Goal: Task Accomplishment & Management: Complete application form

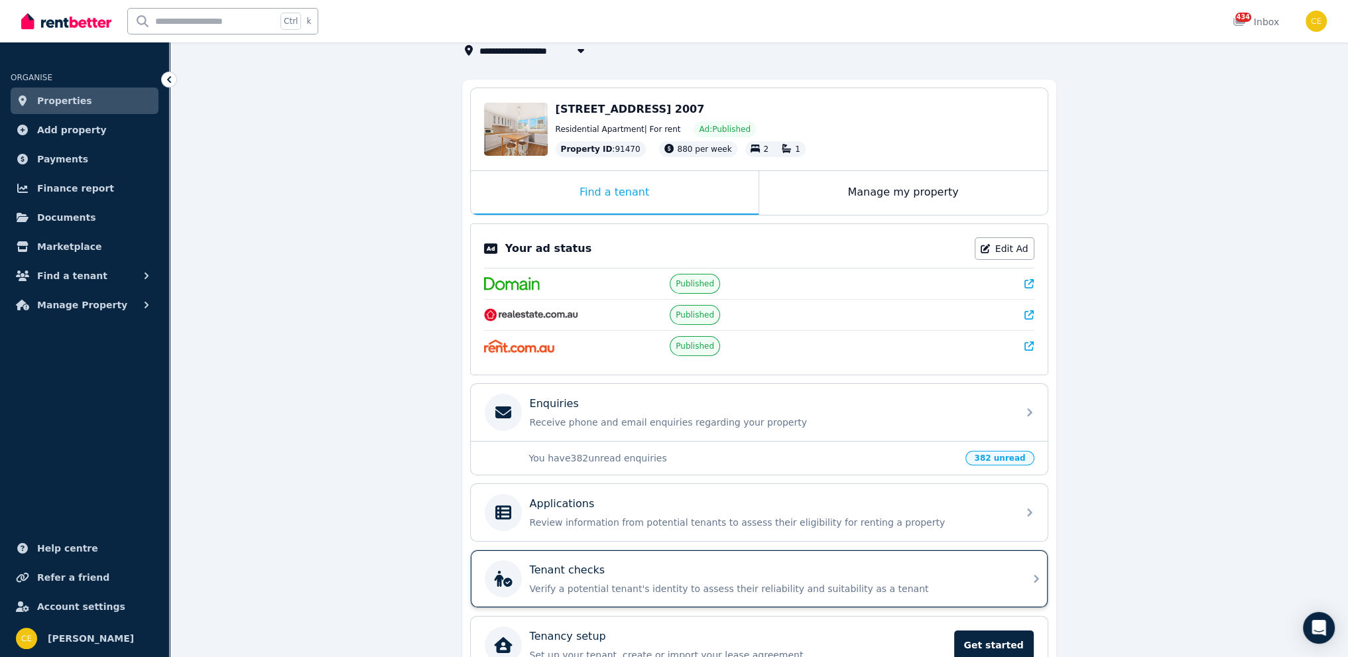
scroll to position [162, 0]
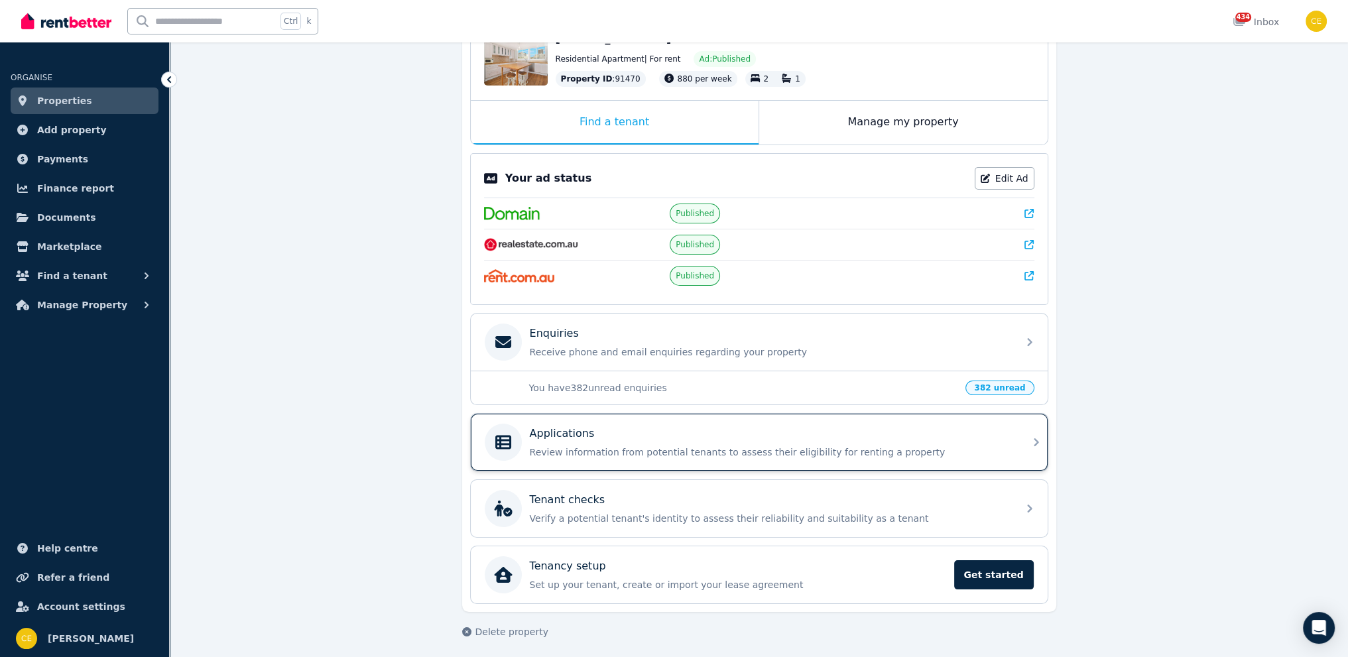
click at [682, 426] on div "Applications" at bounding box center [770, 434] width 480 height 16
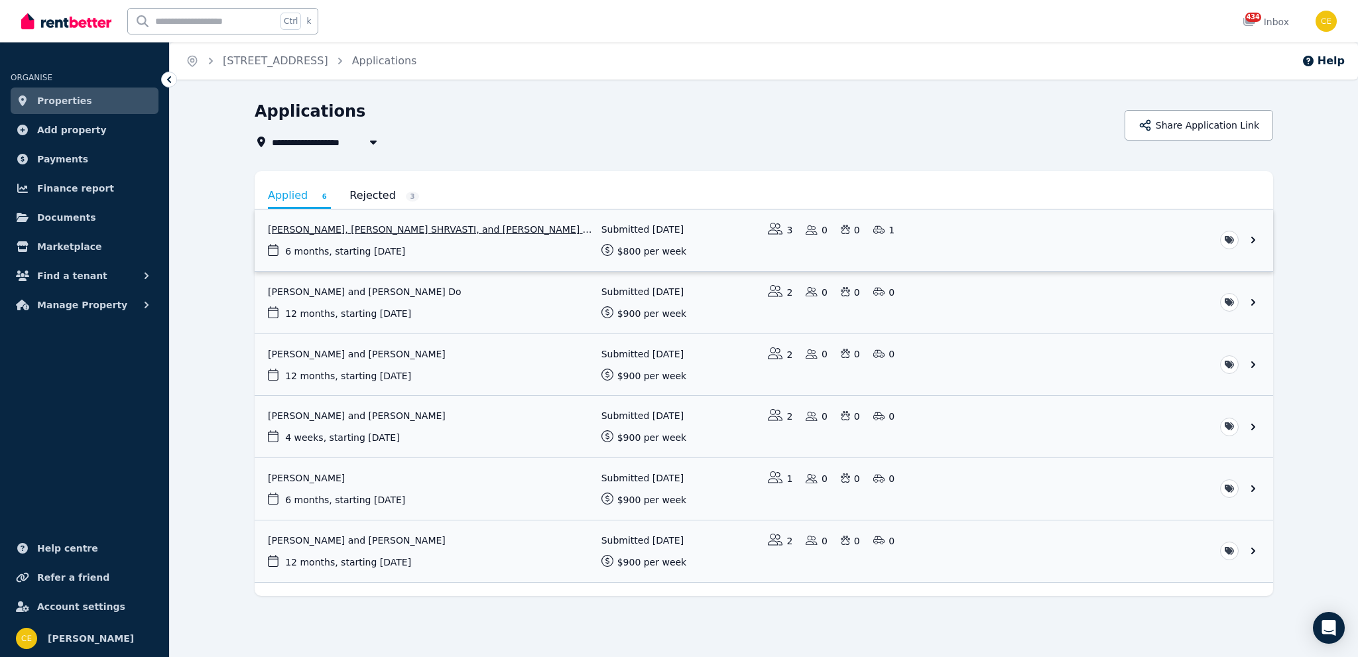
click at [497, 248] on link "View application: Suraj Kamble, OMKAR NANDKUMAR SHRVASTI, and Rushikesh Baburao…" at bounding box center [764, 240] width 1018 height 62
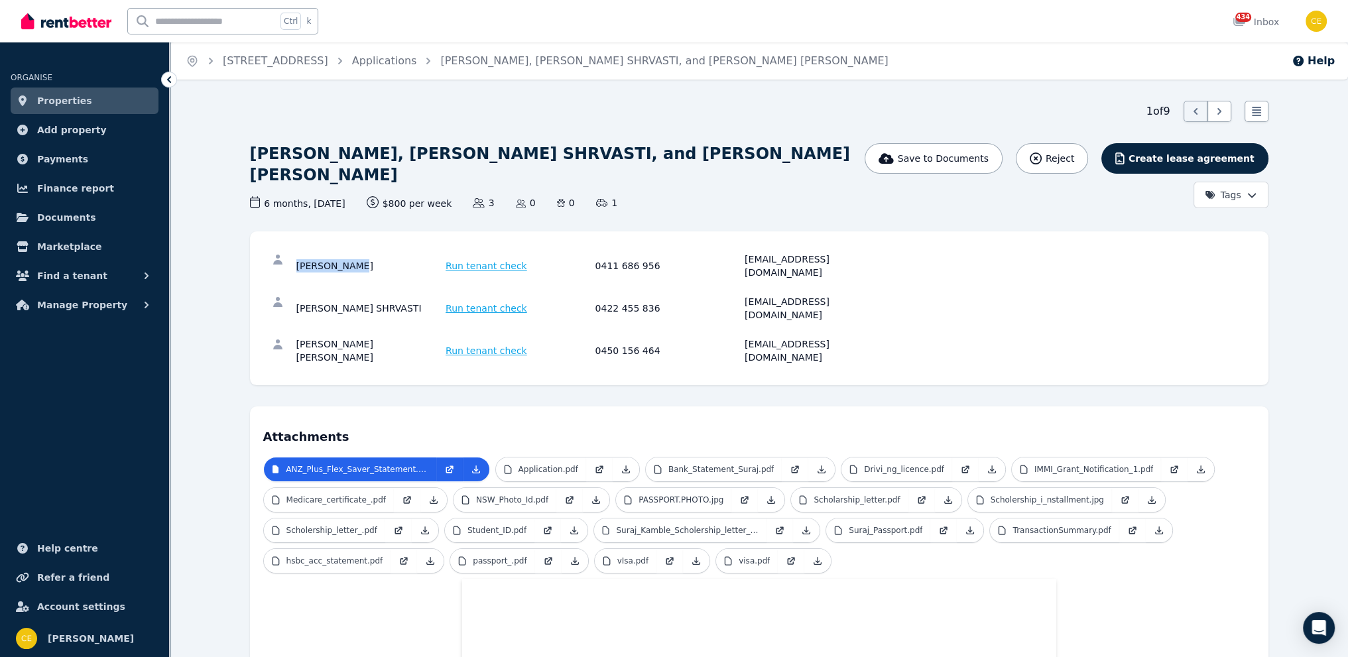
drag, startPoint x: 294, startPoint y: 256, endPoint x: 355, endPoint y: 259, distance: 61.1
click at [355, 259] on div "Suraj Kamble Run tenant check 0411 686 956 surajkamble41@gmail.com" at bounding box center [759, 266] width 992 height 42
copy div "Suraj Kamble"
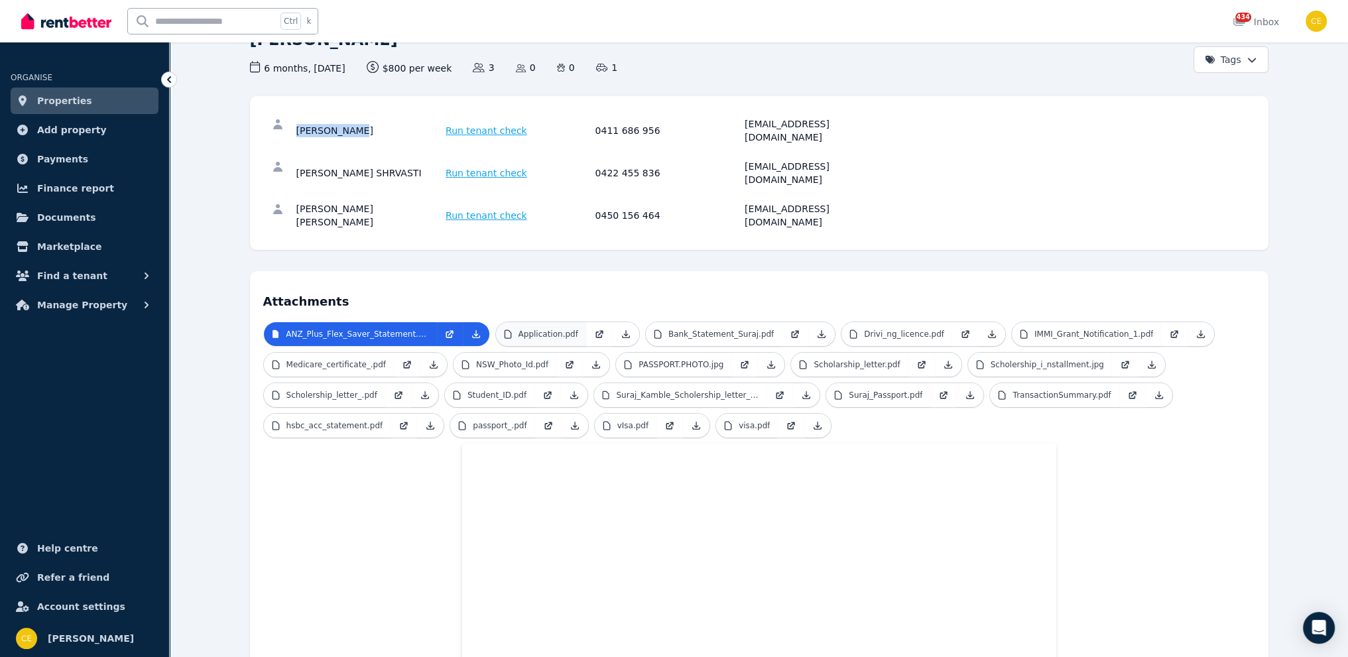
scroll to position [133, 0]
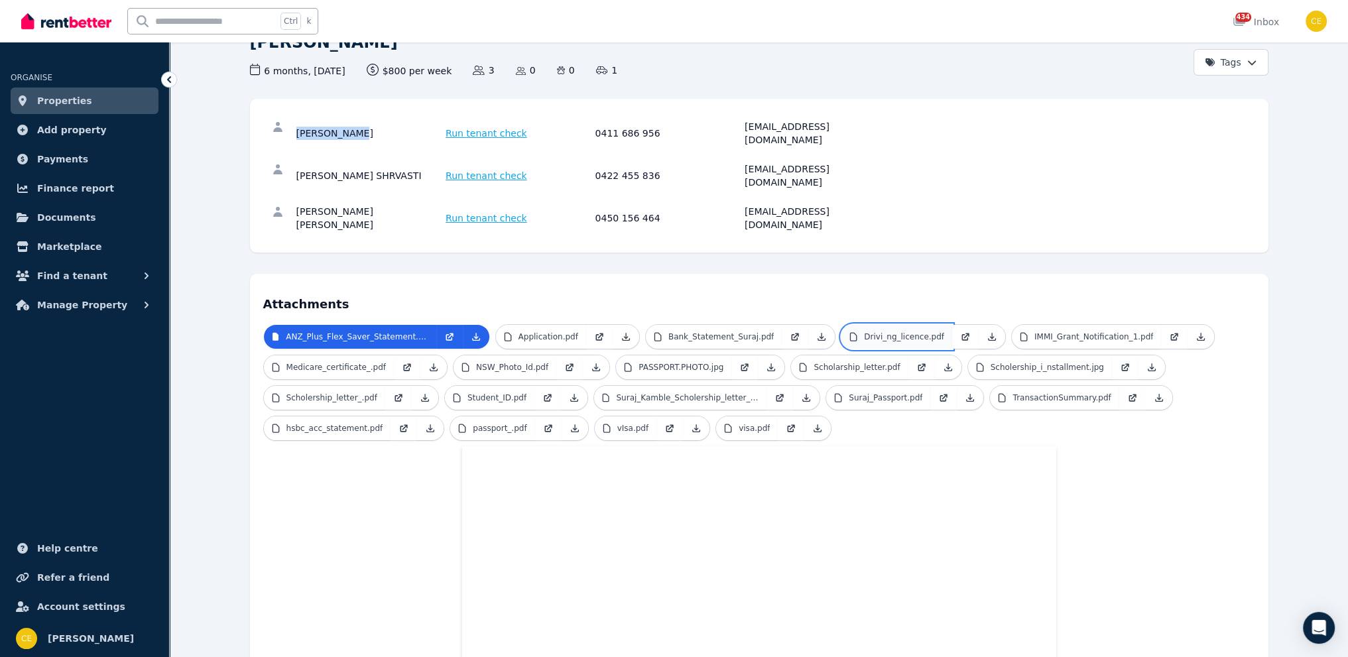
click at [864, 331] on p "Drivi_ng_licence.pdf" at bounding box center [904, 336] width 80 height 11
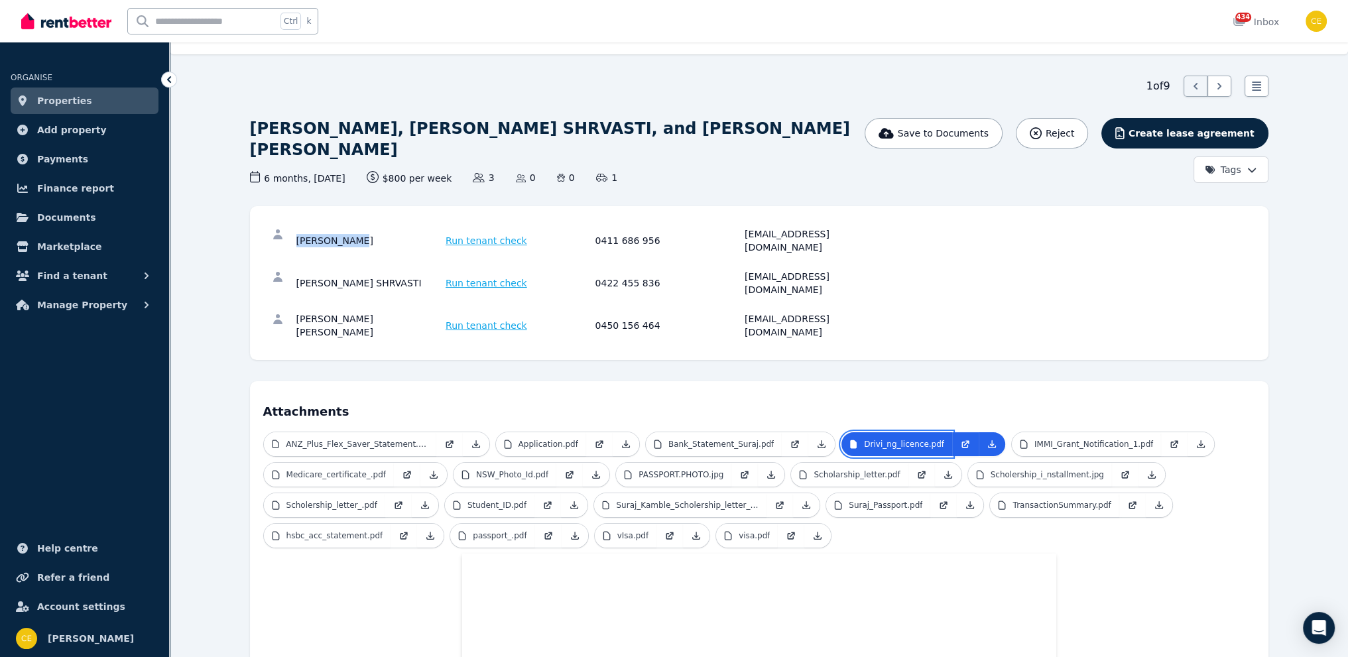
scroll to position [0, 0]
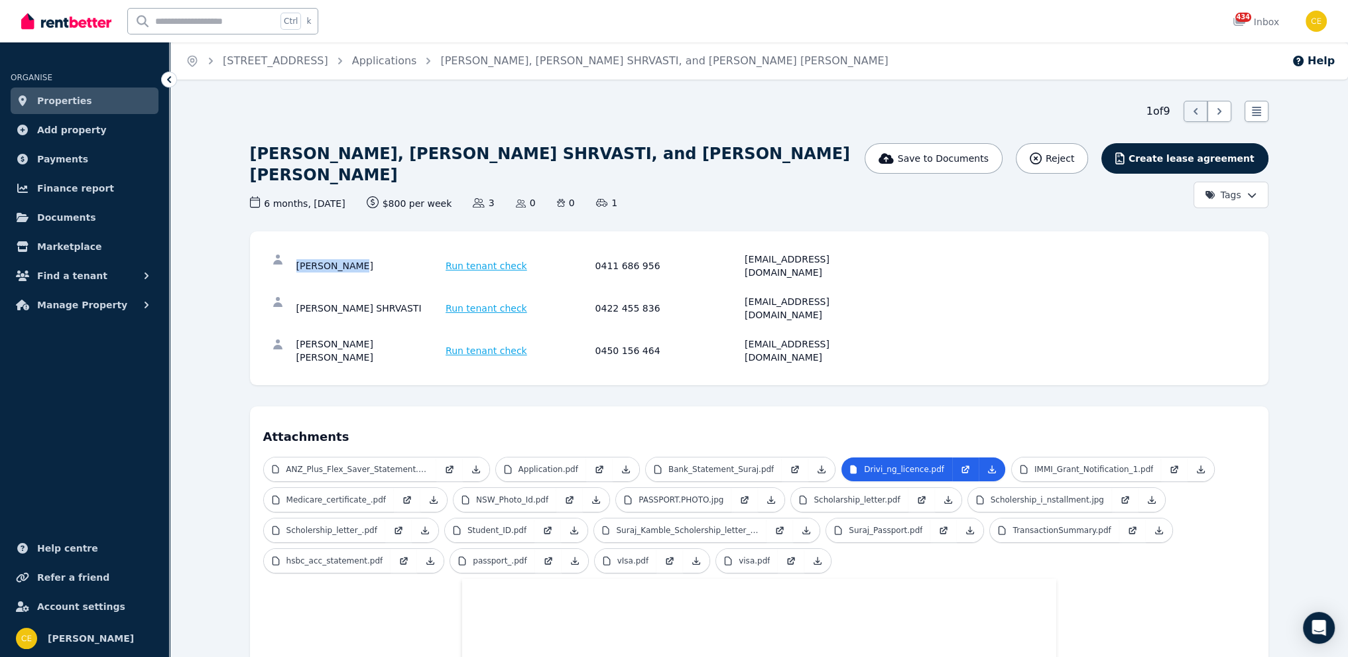
drag, startPoint x: 298, startPoint y: 283, endPoint x: 438, endPoint y: 284, distance: 140.5
click at [438, 295] on div "OMKAR NANDKUMAR SHRVASTI" at bounding box center [369, 308] width 146 height 27
copy div "OMKAR NANDKUMAR SHRVASTI"
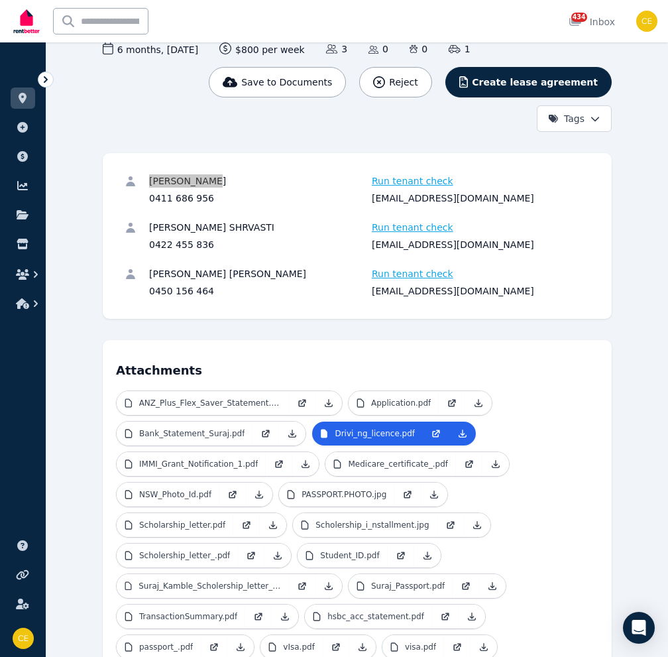
scroll to position [133, 0]
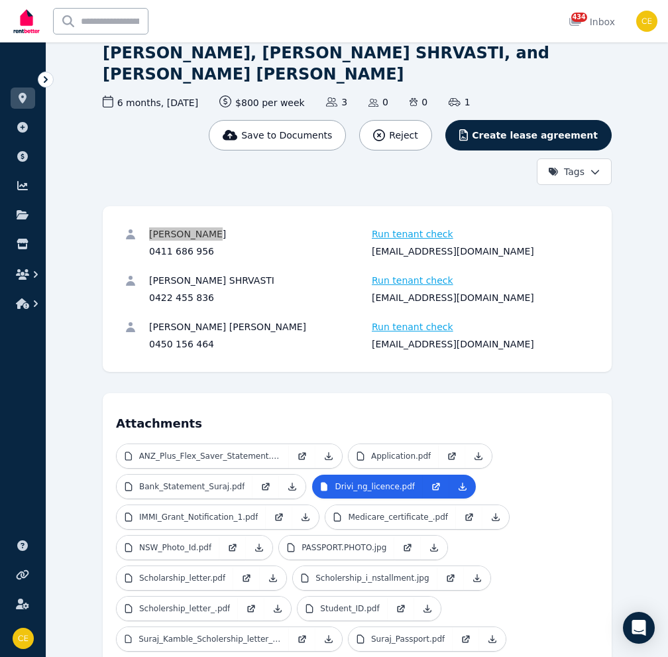
click at [308, 272] on div "OMKAR NANDKUMAR SHRVASTI Run tenant check 0422 455 836 omkarshrvasti@gmail.com" at bounding box center [357, 289] width 483 height 46
drag, startPoint x: 485, startPoint y: 299, endPoint x: 365, endPoint y: 298, distance: 120.7
click at [365, 298] on div "OMKAR NANDKUMAR SHRVASTI Run tenant check 0422 455 836 omkarshrvasti@gmail.com" at bounding box center [370, 289] width 442 height 30
copy div "omkarshrvasti@gmail.com"
drag, startPoint x: 203, startPoint y: 232, endPoint x: 147, endPoint y: 229, distance: 56.4
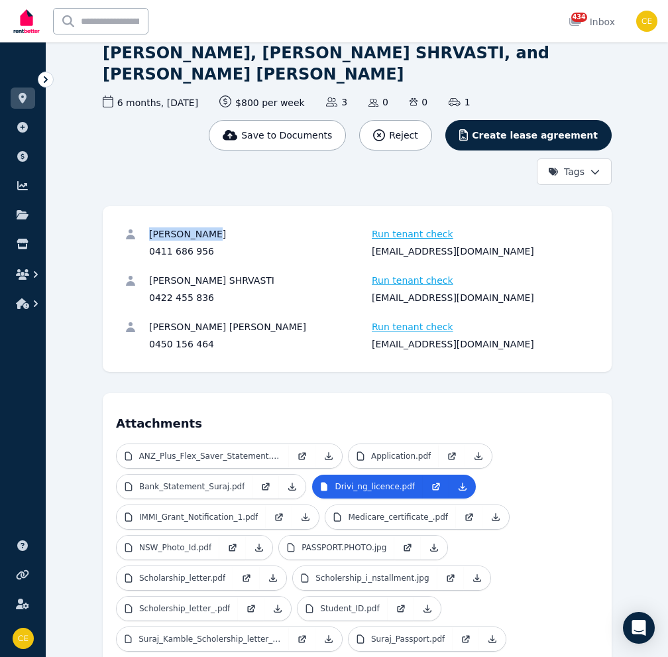
click at [147, 229] on div "Suraj Kamble Run tenant check 0411 686 956 surajkamble41@gmail.com" at bounding box center [357, 242] width 483 height 46
copy div "Suraj Kamble"
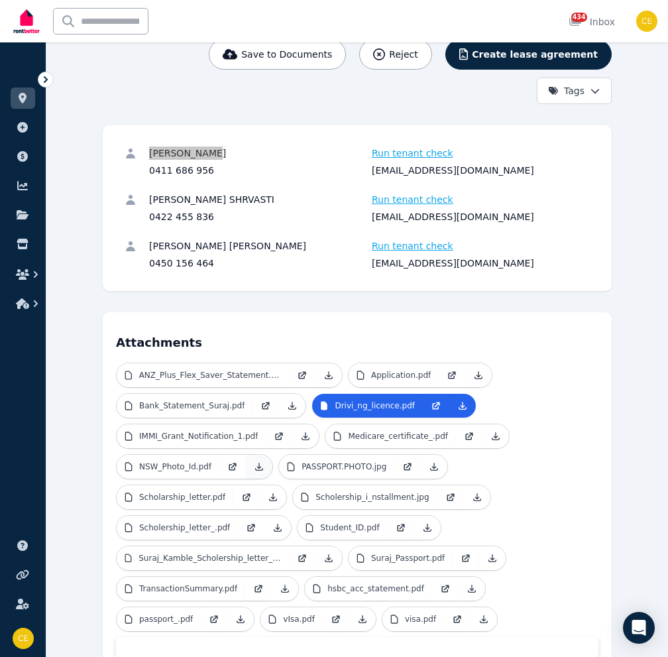
scroll to position [265, 0]
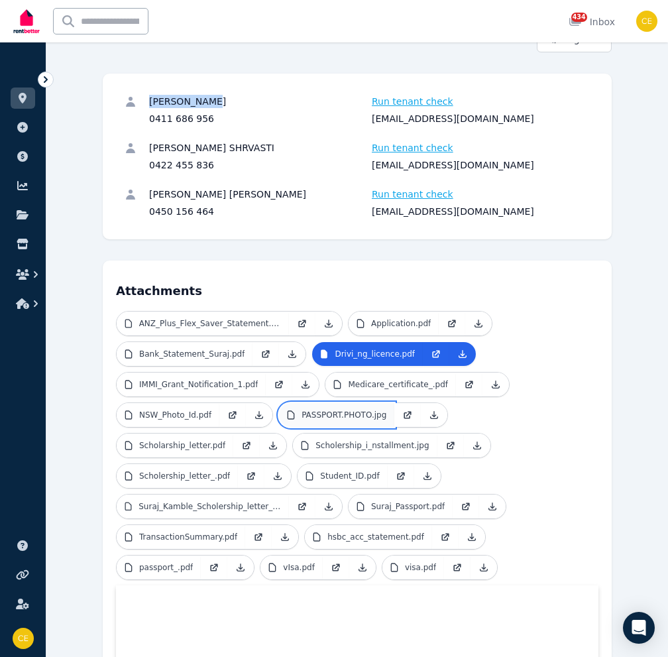
click at [324, 407] on link "PASSPORT.PHOTO.jpg" at bounding box center [336, 415] width 115 height 24
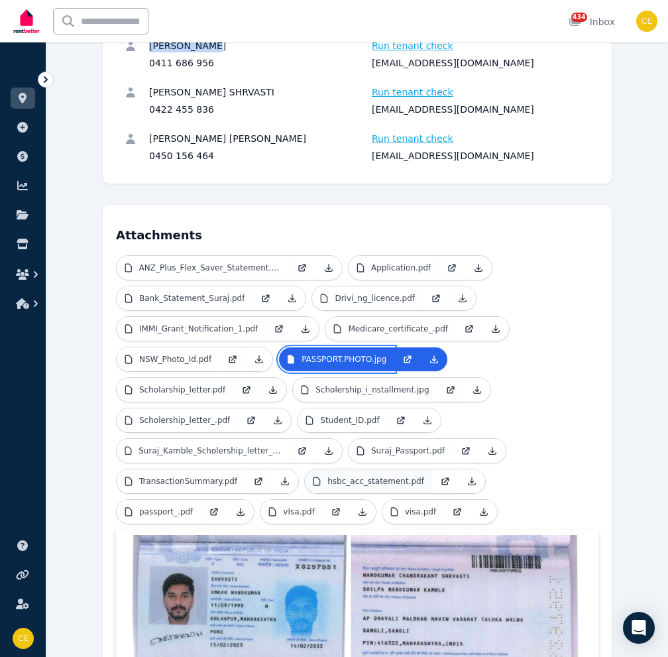
scroll to position [443, 0]
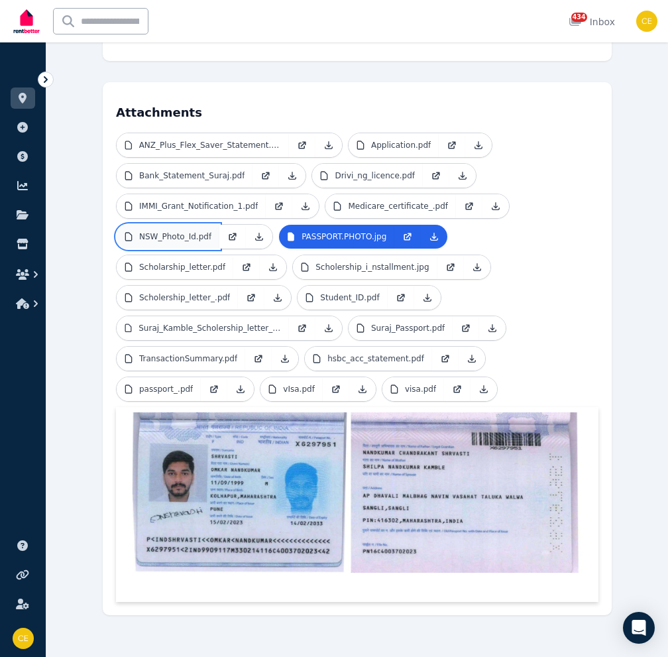
click at [169, 241] on link "NSW_Photo_Id.pdf" at bounding box center [168, 237] width 103 height 24
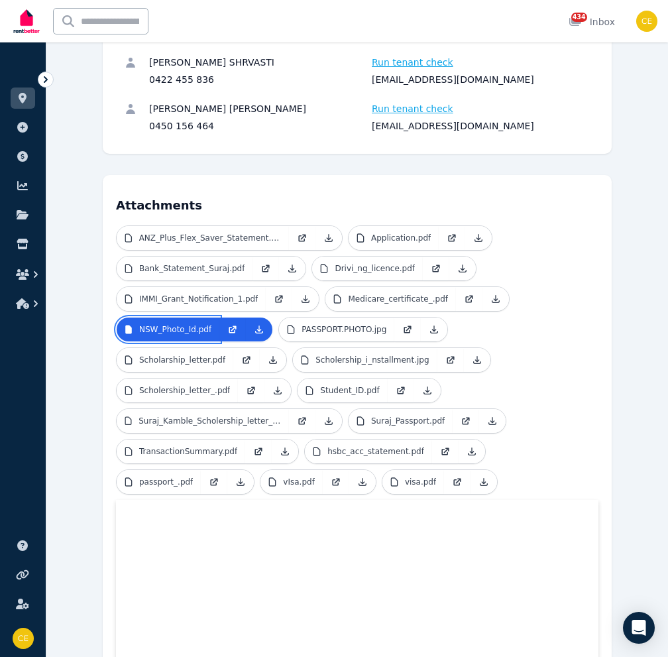
scroll to position [311, 0]
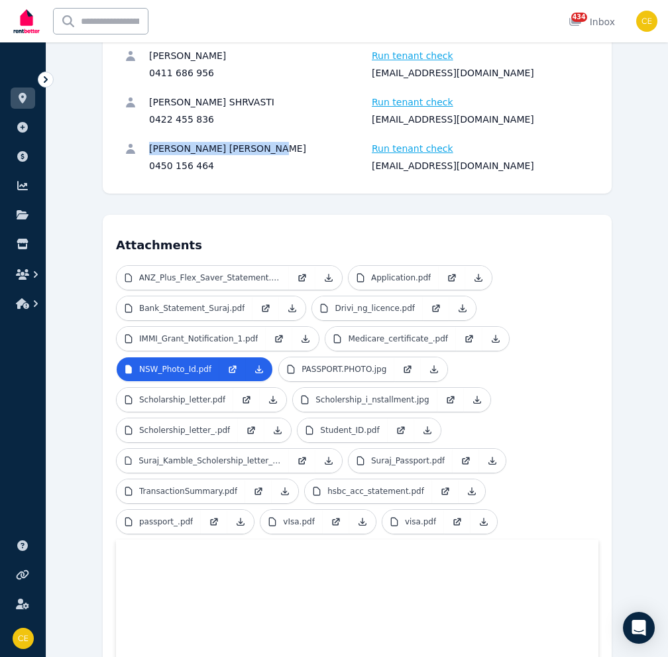
drag, startPoint x: 269, startPoint y: 148, endPoint x: 148, endPoint y: 146, distance: 120.7
click at [149, 146] on div "Rushikesh Baburao Kamble" at bounding box center [258, 148] width 219 height 13
copy div "Rushikesh Baburao Kamble"
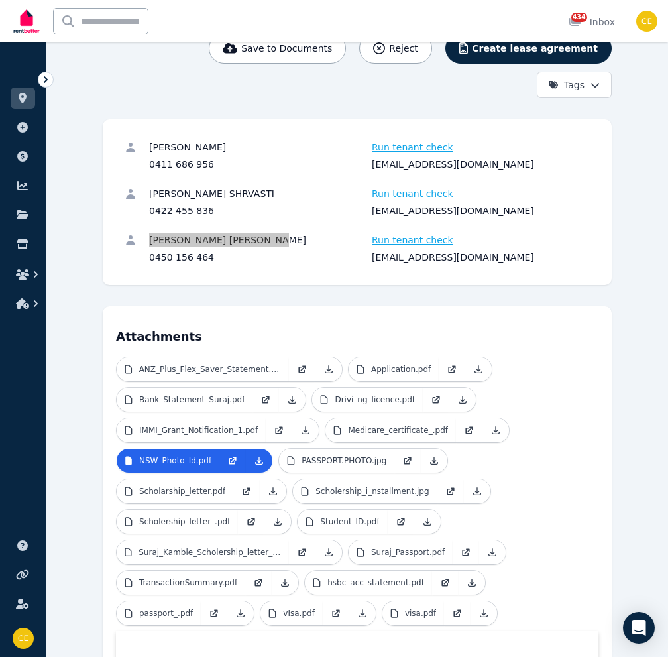
scroll to position [112, 0]
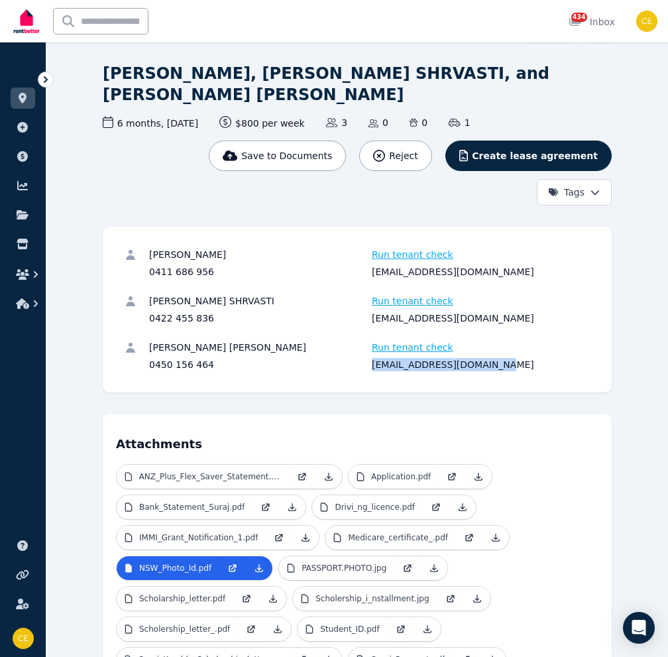
drag, startPoint x: 497, startPoint y: 365, endPoint x: 369, endPoint y: 371, distance: 128.7
click at [369, 371] on div "Rushikesh Baburao Kamble Run tenant check 0450 156 464 rushikesh888999@gmail.com" at bounding box center [357, 356] width 483 height 46
copy div "rushikesh888999@gmail.com"
click at [178, 367] on div "0450 156 464" at bounding box center [258, 364] width 219 height 13
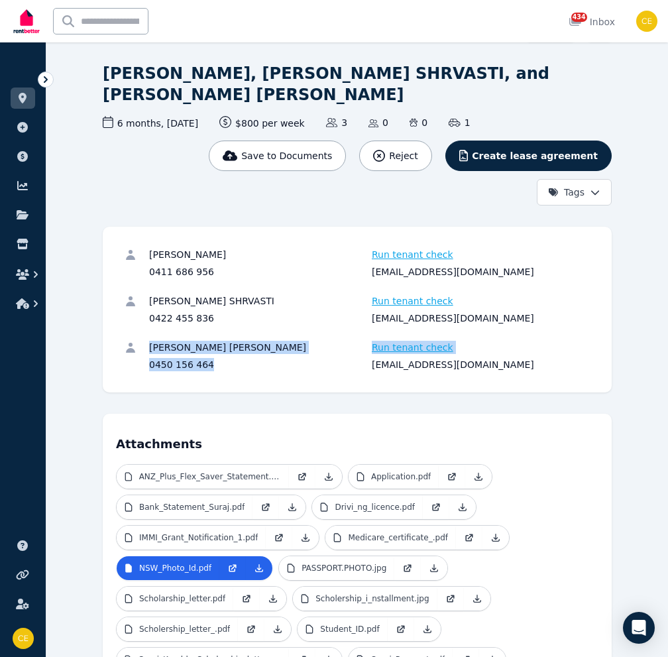
drag, startPoint x: 203, startPoint y: 363, endPoint x: 137, endPoint y: 363, distance: 65.6
click at [137, 363] on div "Rushikesh Baburao Kamble Run tenant check 0450 156 464 rushikesh888999@gmail.com" at bounding box center [357, 356] width 483 height 46
click at [213, 369] on div "0450 156 464" at bounding box center [258, 364] width 219 height 13
click at [204, 368] on div "0450 156 464" at bounding box center [258, 364] width 219 height 13
copy div "0450 156 464"
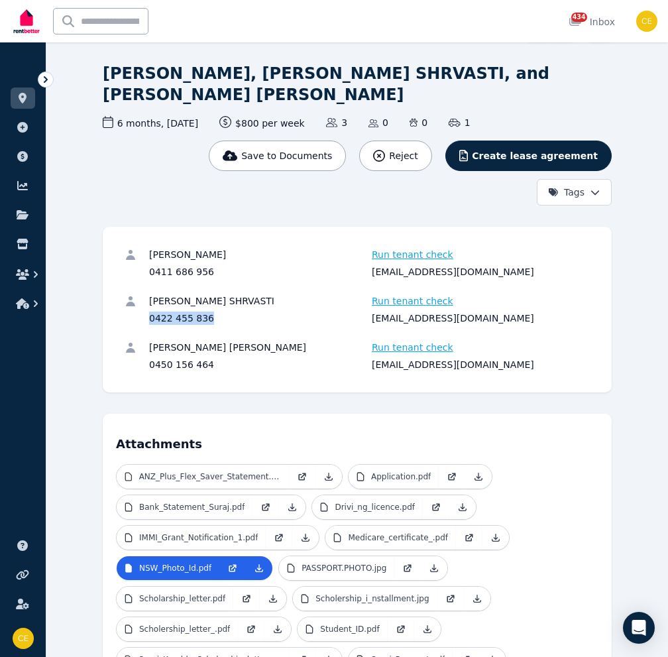
drag, startPoint x: 202, startPoint y: 316, endPoint x: 149, endPoint y: 318, distance: 52.4
click at [149, 318] on div "0422 455 836" at bounding box center [258, 318] width 219 height 13
copy div "0422 455 836"
drag, startPoint x: 150, startPoint y: 254, endPoint x: 202, endPoint y: 251, distance: 51.8
click at [202, 251] on div "Suraj Kamble" at bounding box center [258, 254] width 219 height 13
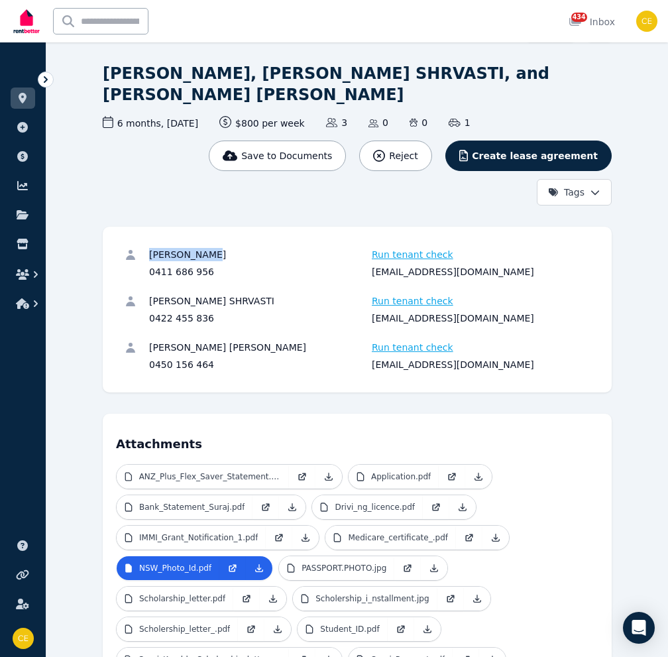
copy div "Suraj Kamble"
drag, startPoint x: 203, startPoint y: 269, endPoint x: 143, endPoint y: 272, distance: 60.4
click at [143, 272] on div "Suraj Kamble Run tenant check 0411 686 956 surajkamble41@gmail.com" at bounding box center [357, 263] width 483 height 46
copy div "0411 686 956"
drag, startPoint x: 478, startPoint y: 272, endPoint x: 370, endPoint y: 279, distance: 108.3
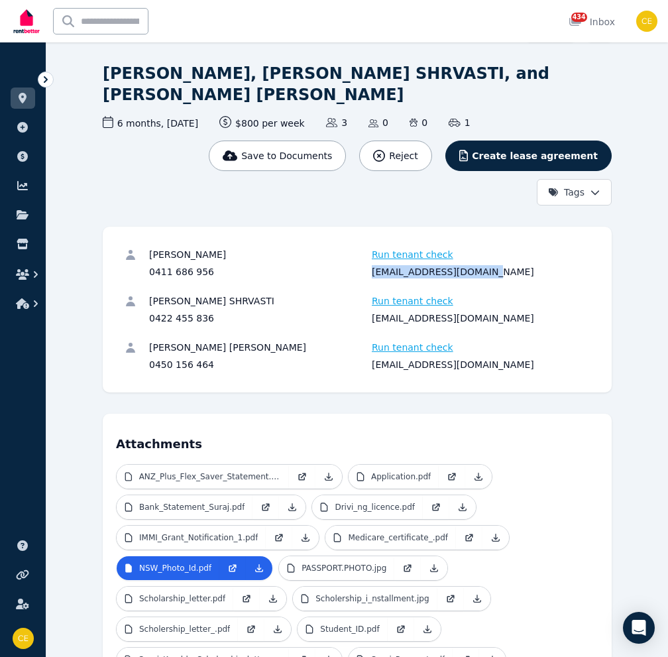
click at [370, 279] on div "Suraj Kamble Run tenant check 0411 686 956 surajkamble41@gmail.com" at bounding box center [357, 263] width 483 height 46
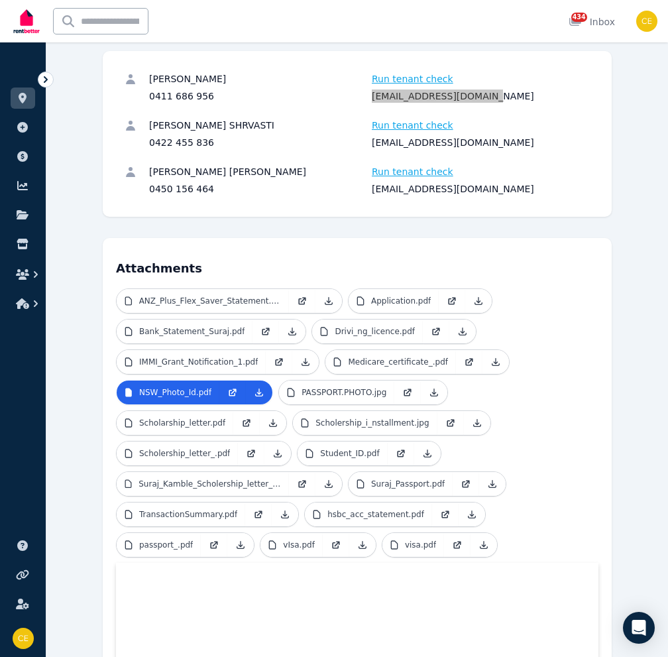
scroll to position [377, 0]
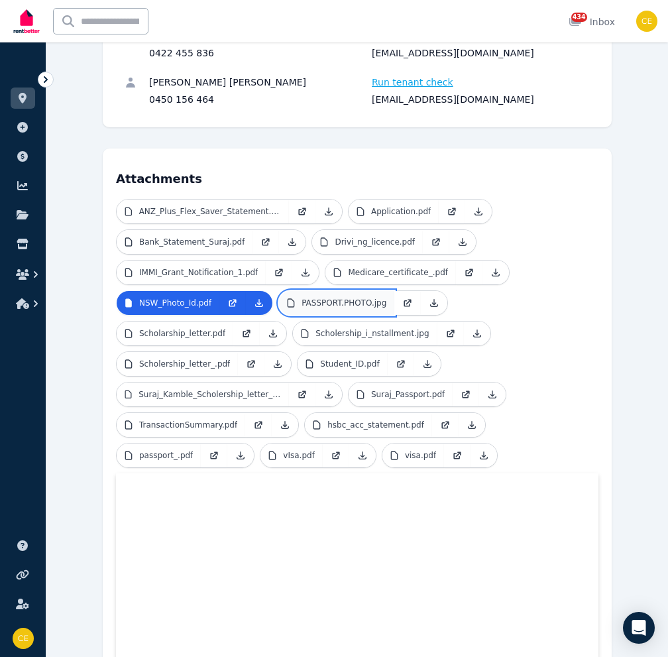
click at [302, 302] on p "PASSPORT.PHOTO.jpg" at bounding box center [344, 303] width 85 height 11
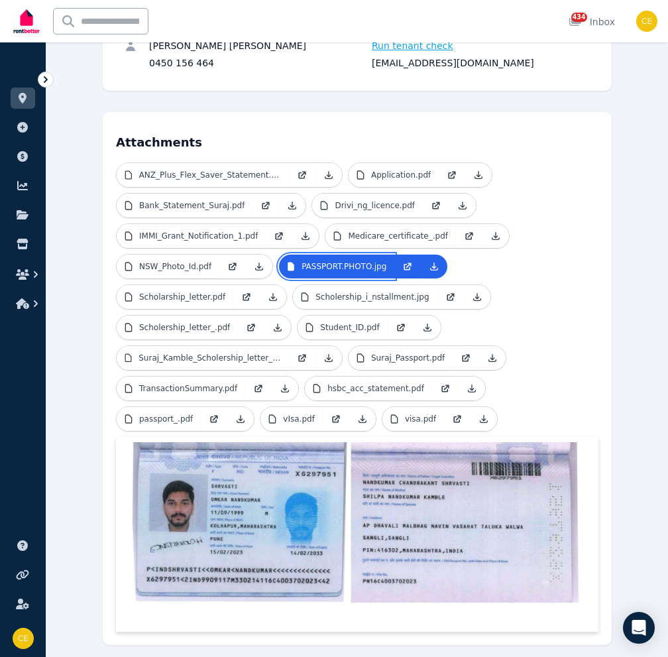
scroll to position [443, 0]
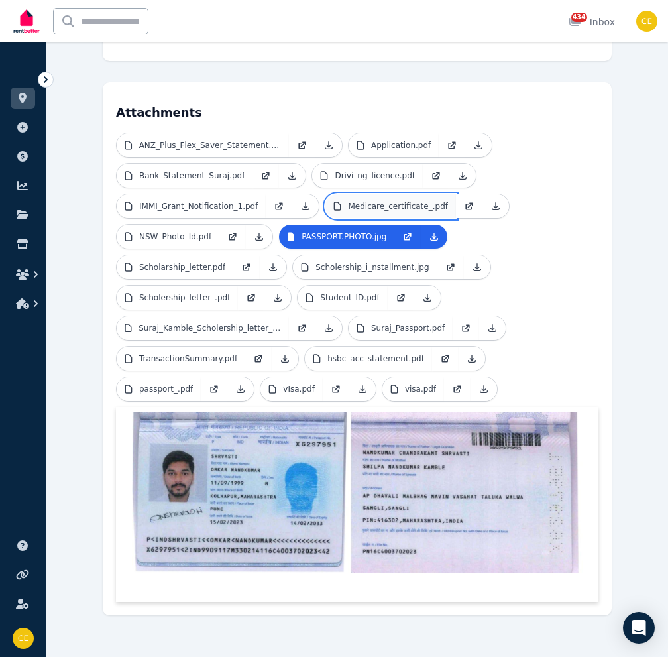
click at [355, 204] on p "Medicare_certificate_.pdf" at bounding box center [398, 206] width 100 height 11
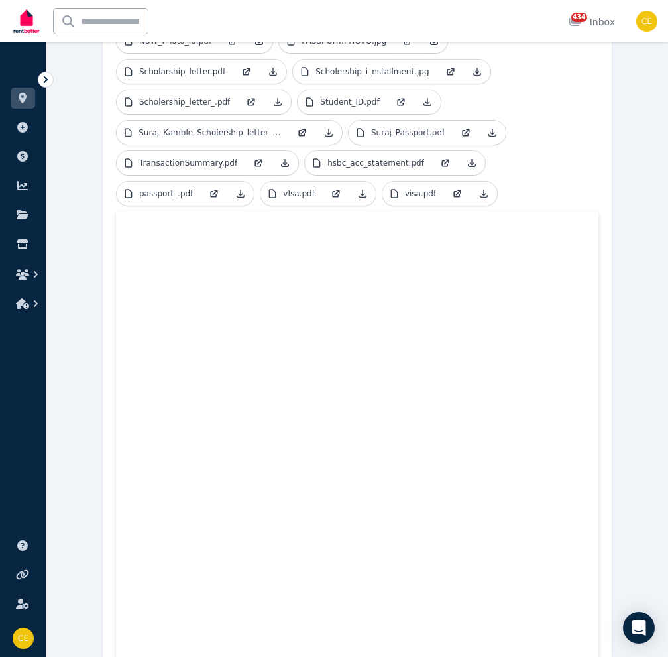
scroll to position [582, 0]
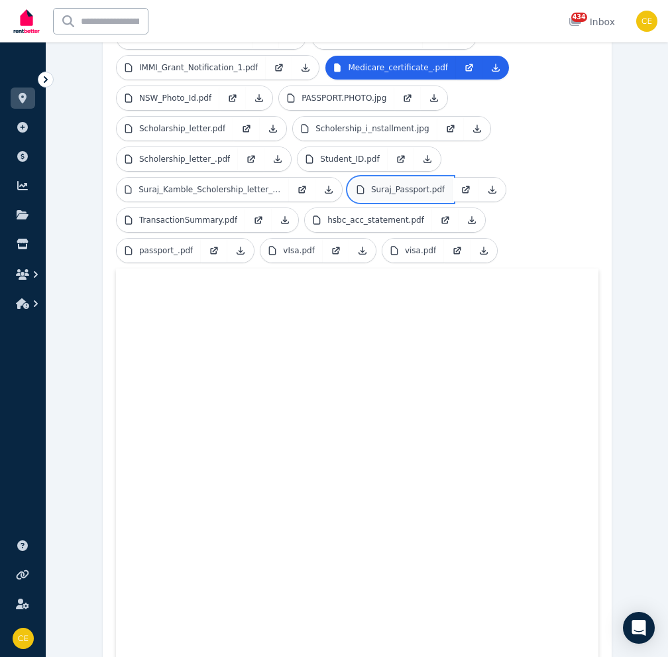
click at [377, 184] on p "Suraj_Passport.pdf" at bounding box center [408, 189] width 74 height 11
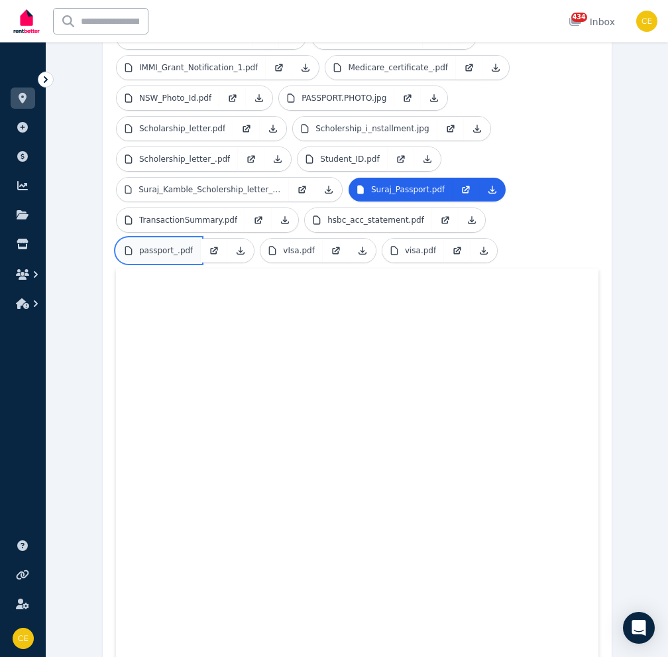
click at [164, 248] on p "passport_.pdf" at bounding box center [166, 250] width 54 height 11
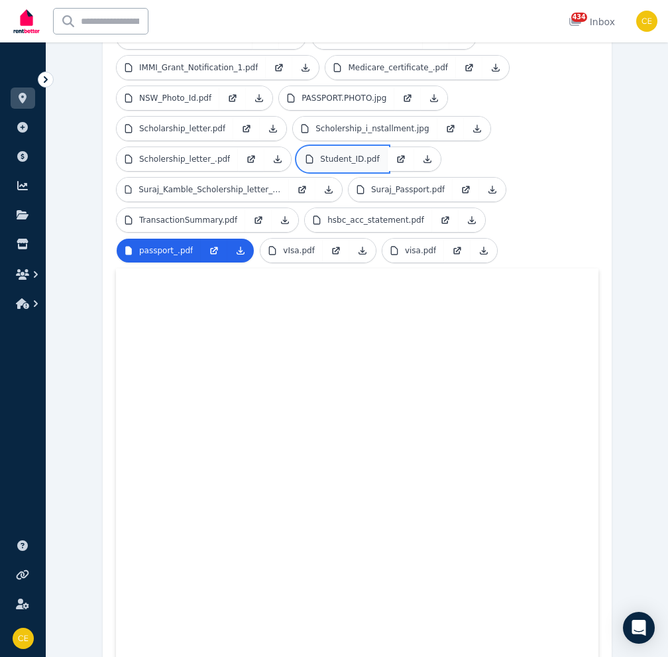
click at [338, 159] on p "Student_ID.pdf" at bounding box center [349, 159] width 59 height 11
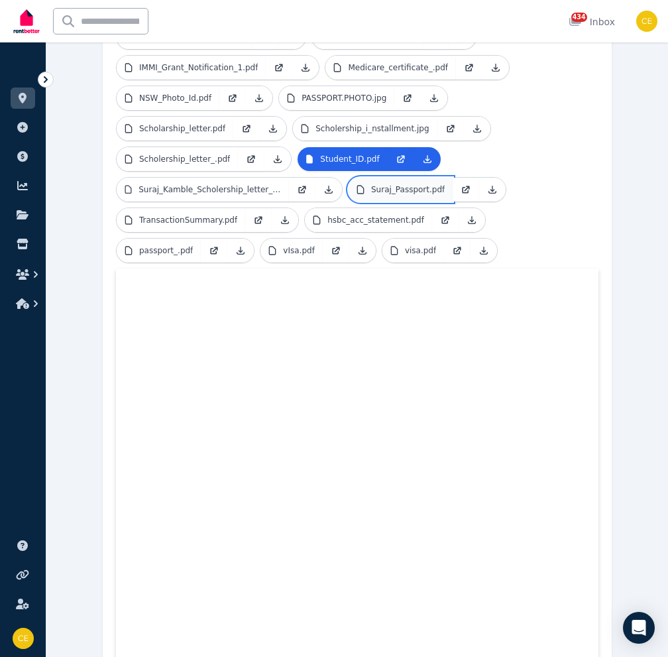
click at [374, 186] on p "Suraj_Passport.pdf" at bounding box center [408, 189] width 74 height 11
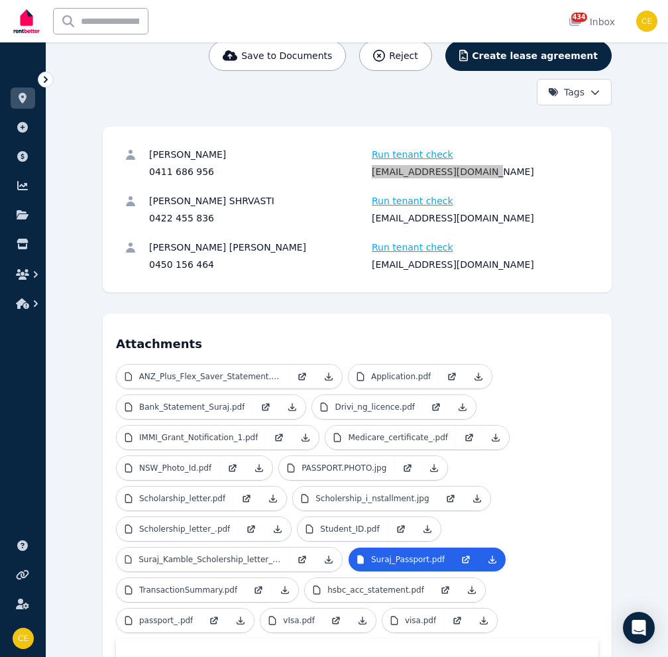
scroll to position [118, 0]
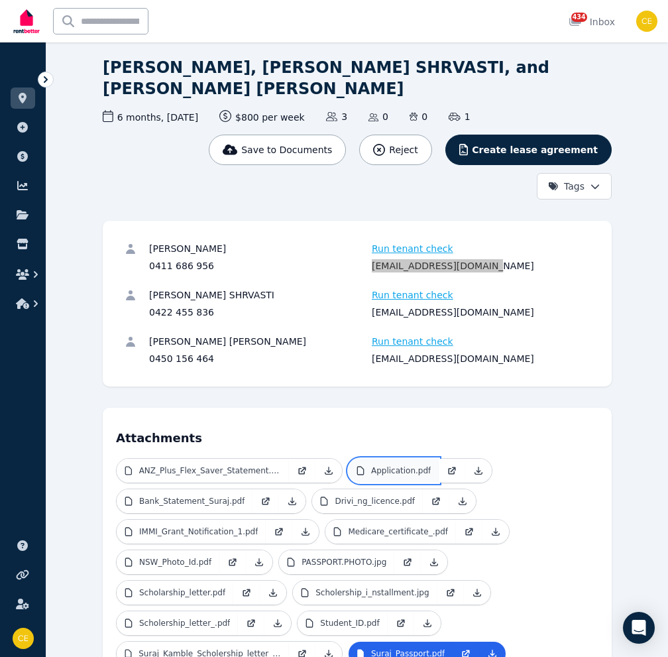
click at [394, 471] on p "Application.pdf" at bounding box center [401, 470] width 60 height 11
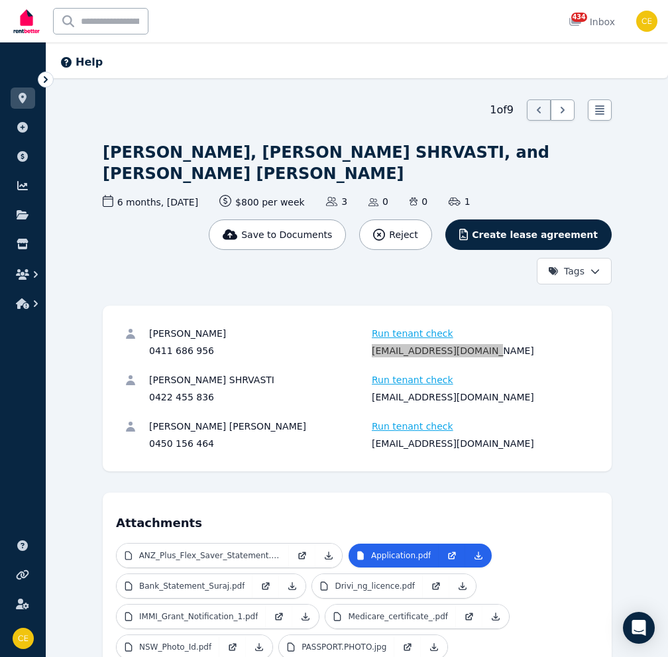
scroll to position [0, 0]
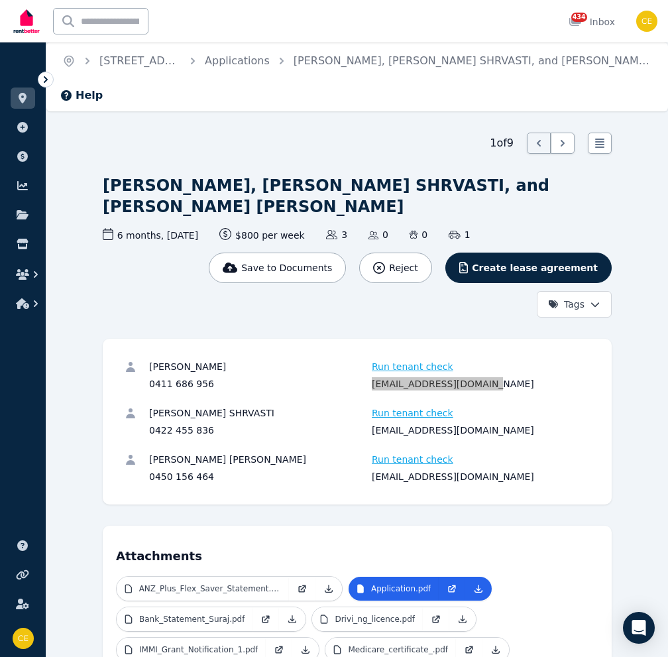
click at [338, 357] on div "Suraj Kamble Run tenant check 0411 686 956 surajkamble41@gmail.com" at bounding box center [357, 375] width 483 height 46
drag, startPoint x: 413, startPoint y: 395, endPoint x: 362, endPoint y: 386, distance: 51.8
click at [362, 386] on div "Suraj Kamble Run tenant check 0411 686 956 surajkamble41@gmail.com" at bounding box center [370, 375] width 442 height 30
drag, startPoint x: 483, startPoint y: 429, endPoint x: 367, endPoint y: 436, distance: 116.2
click at [367, 436] on div "OMKAR NANDKUMAR SHRVASTI Run tenant check 0422 455 836 omkarshrvasti@gmail.com" at bounding box center [357, 421] width 483 height 46
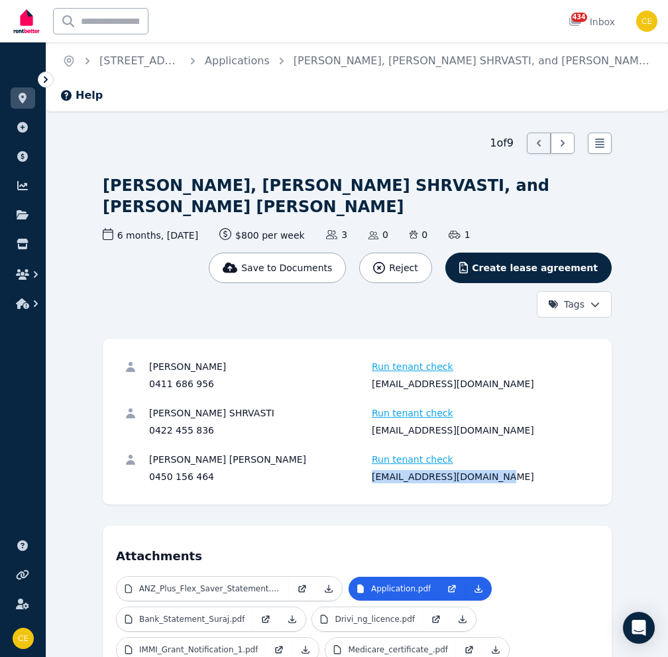
drag, startPoint x: 491, startPoint y: 477, endPoint x: 373, endPoint y: 479, distance: 118.7
click at [373, 479] on div "rushikesh888999@gmail.com" at bounding box center [481, 476] width 219 height 13
click at [544, 455] on div "Run tenant check" at bounding box center [481, 459] width 219 height 13
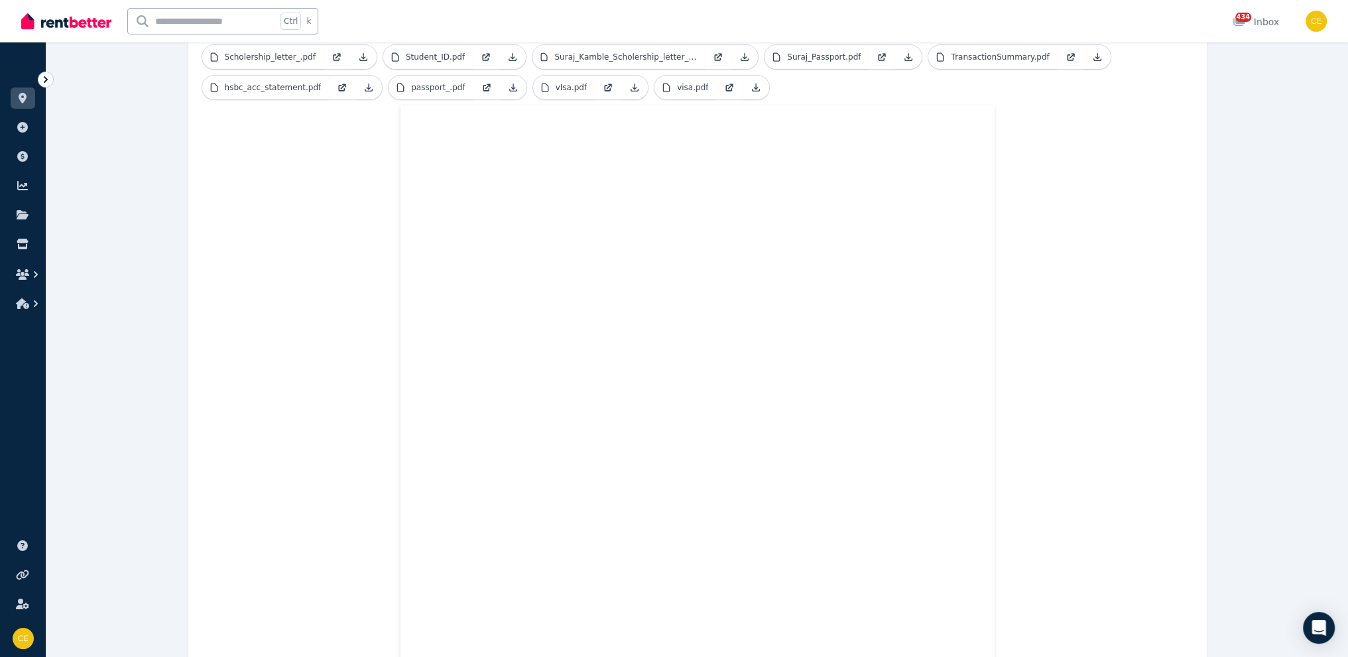
scroll to position [567, 0]
